Goal: Task Accomplishment & Management: Use online tool/utility

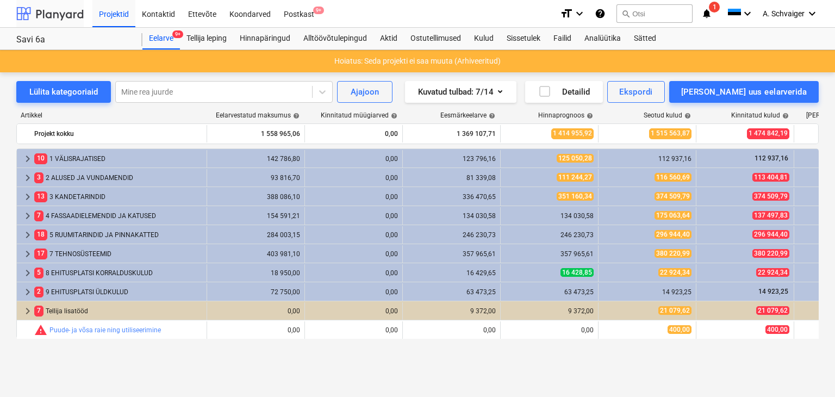
click at [60, 16] on div at bounding box center [49, 13] width 67 height 27
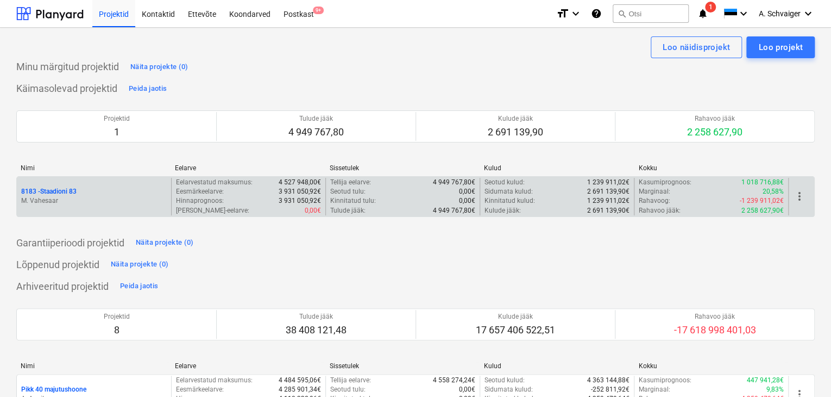
click at [112, 195] on div "8183 - Staadioni 83" at bounding box center [94, 191] width 146 height 9
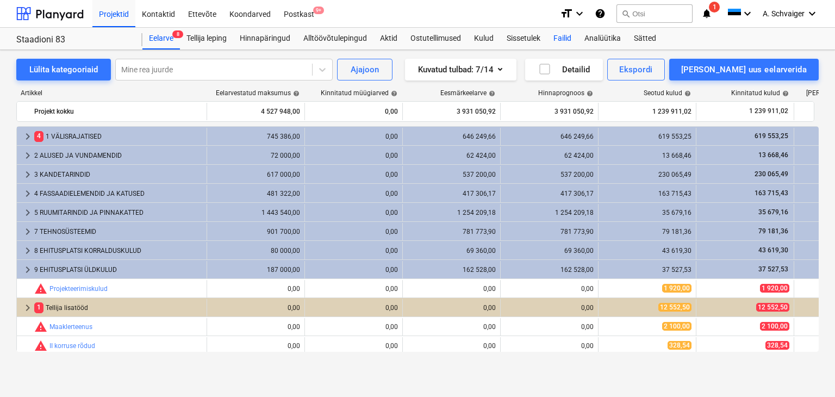
click at [568, 37] on div "Failid" at bounding box center [562, 39] width 31 height 22
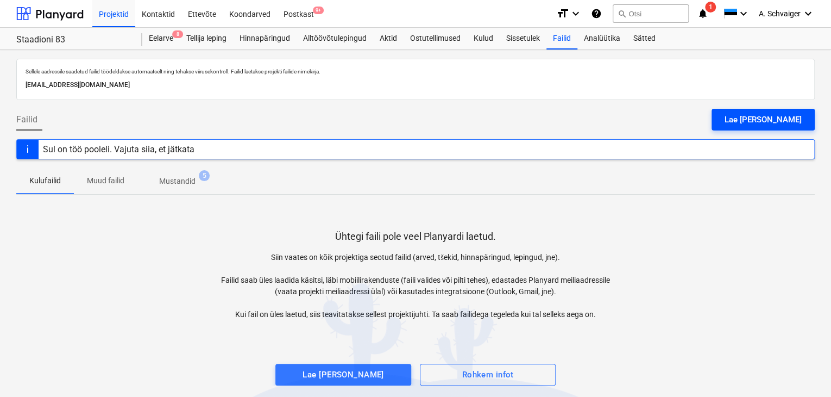
click at [767, 118] on div "Lae [PERSON_NAME]" at bounding box center [763, 119] width 77 height 14
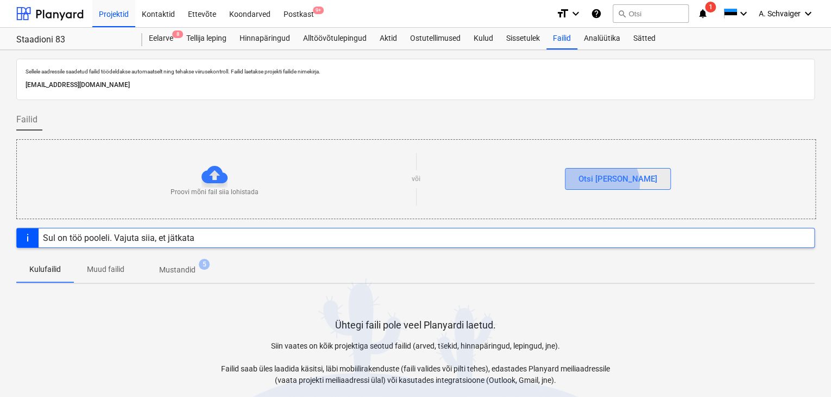
click at [624, 183] on div "Otsi [PERSON_NAME]" at bounding box center [618, 179] width 79 height 14
